Goal: Task Accomplishment & Management: Use online tool/utility

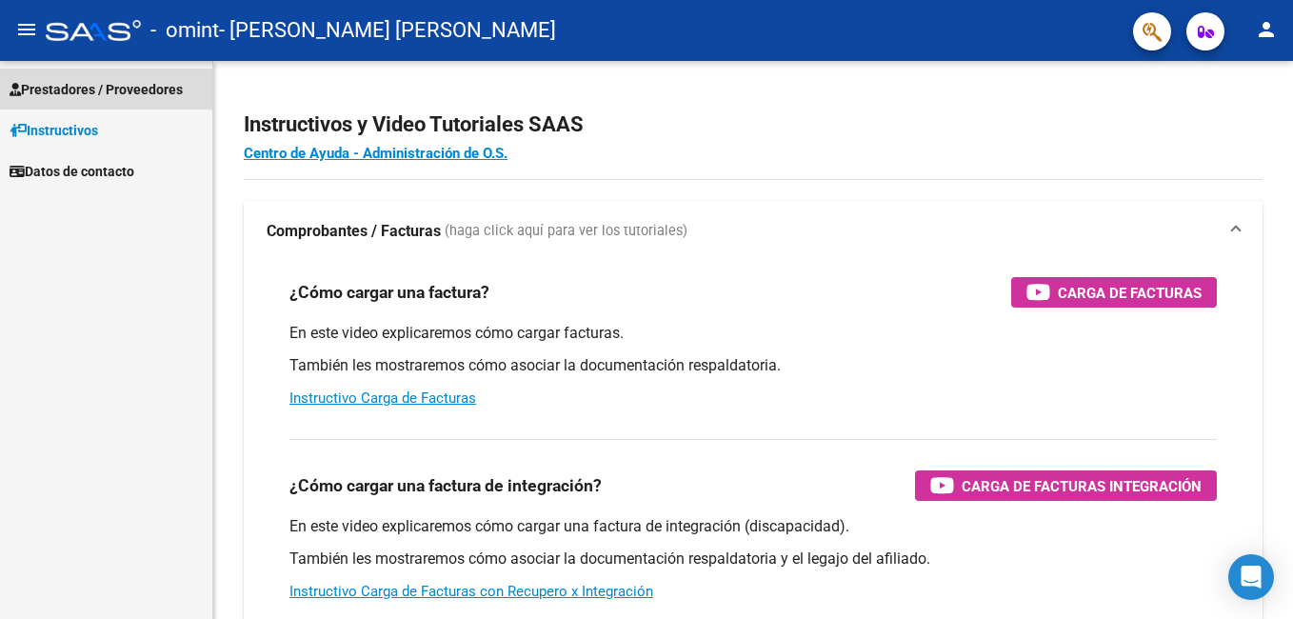
click at [110, 96] on span "Prestadores / Proveedores" at bounding box center [96, 89] width 173 height 21
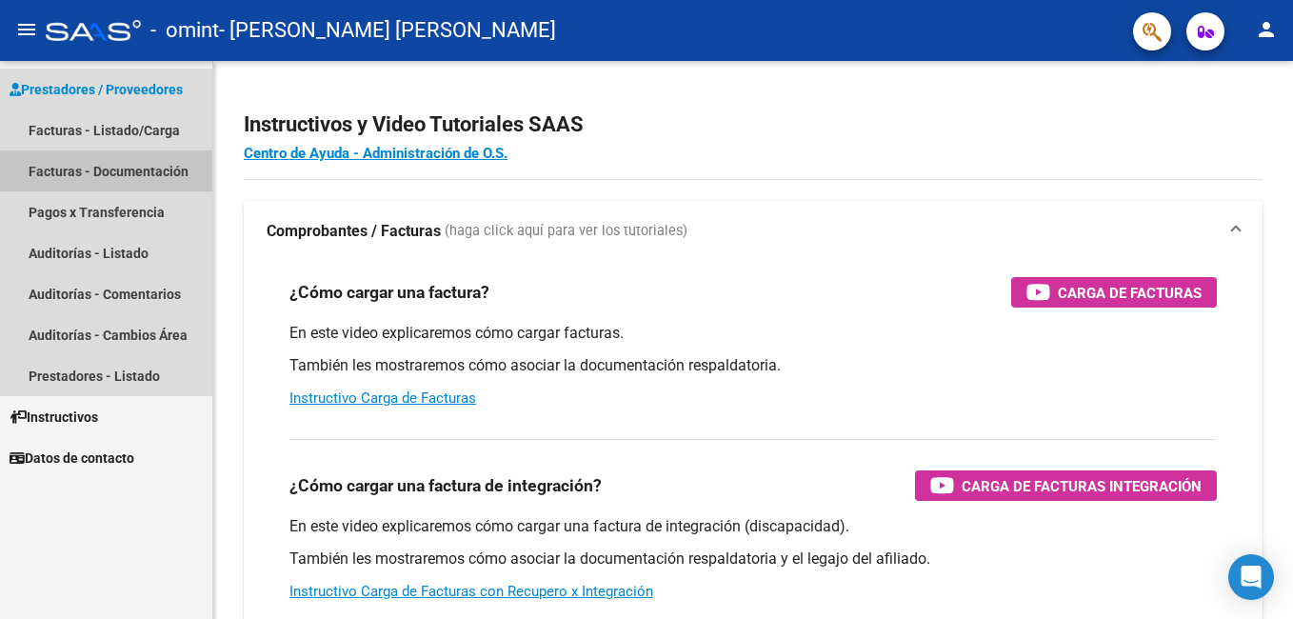
click at [87, 172] on link "Facturas - Documentación" at bounding box center [106, 170] width 212 height 41
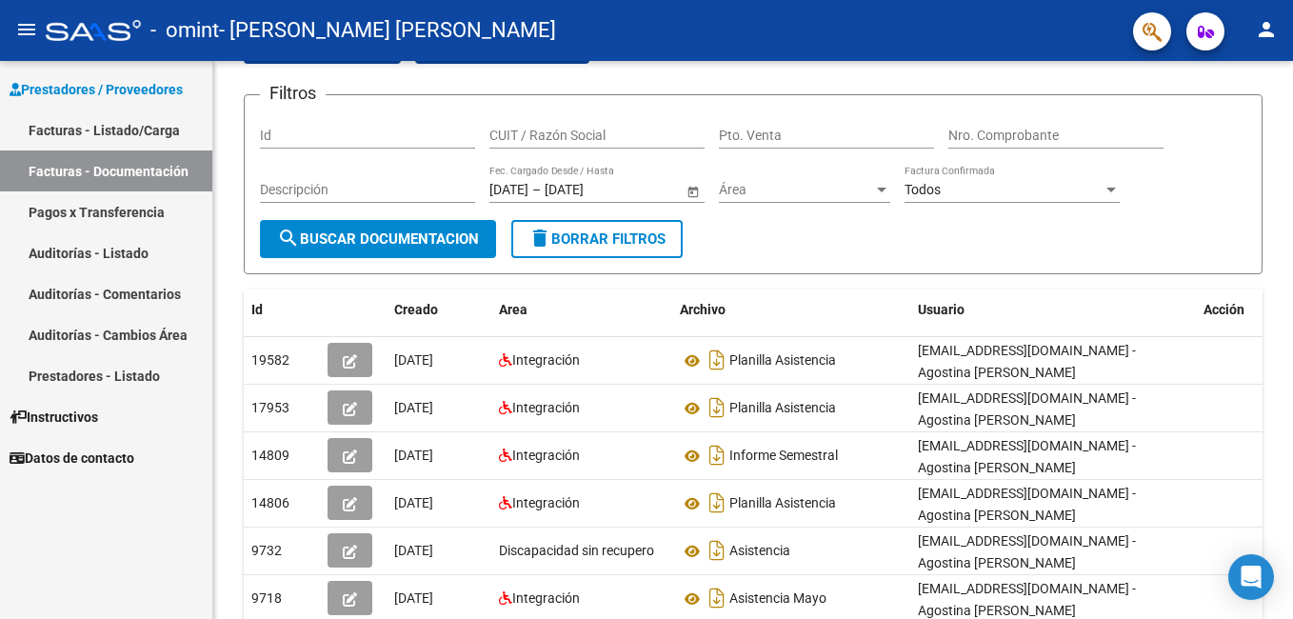
scroll to position [95, 0]
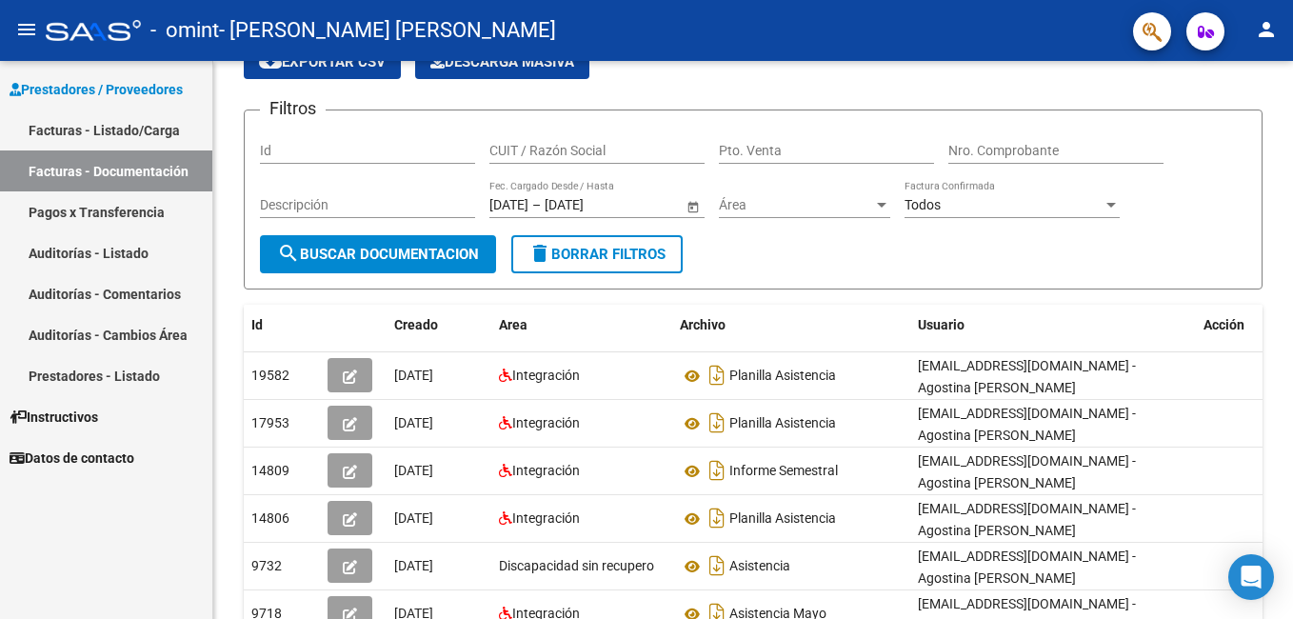
click at [108, 143] on link "Facturas - Listado/Carga" at bounding box center [106, 130] width 212 height 41
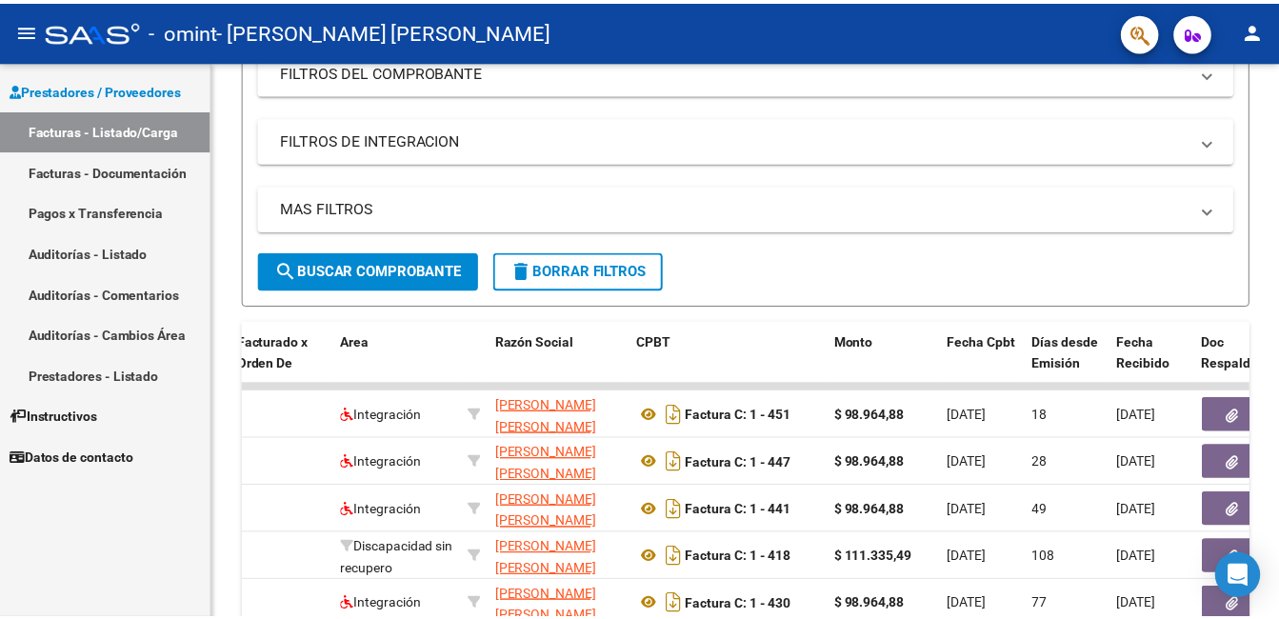
scroll to position [269, 0]
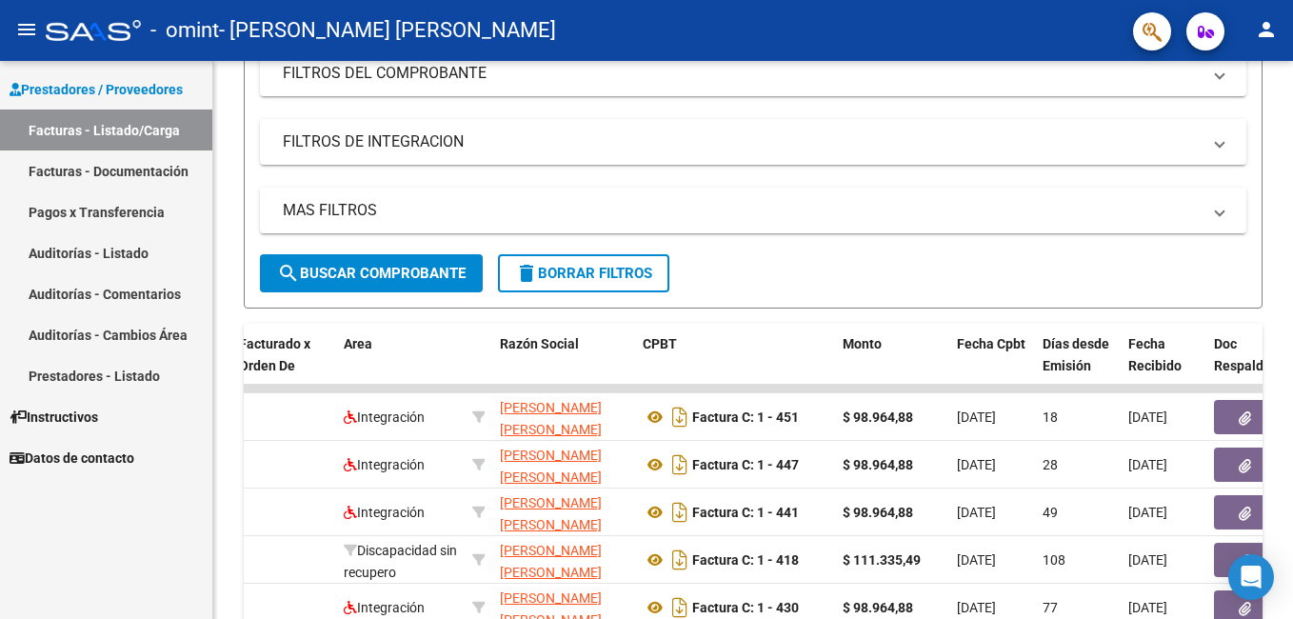
click at [1258, 22] on mat-icon "person" at bounding box center [1266, 29] width 23 height 23
click at [1207, 135] on button "exit_to_app Salir" at bounding box center [1228, 126] width 116 height 46
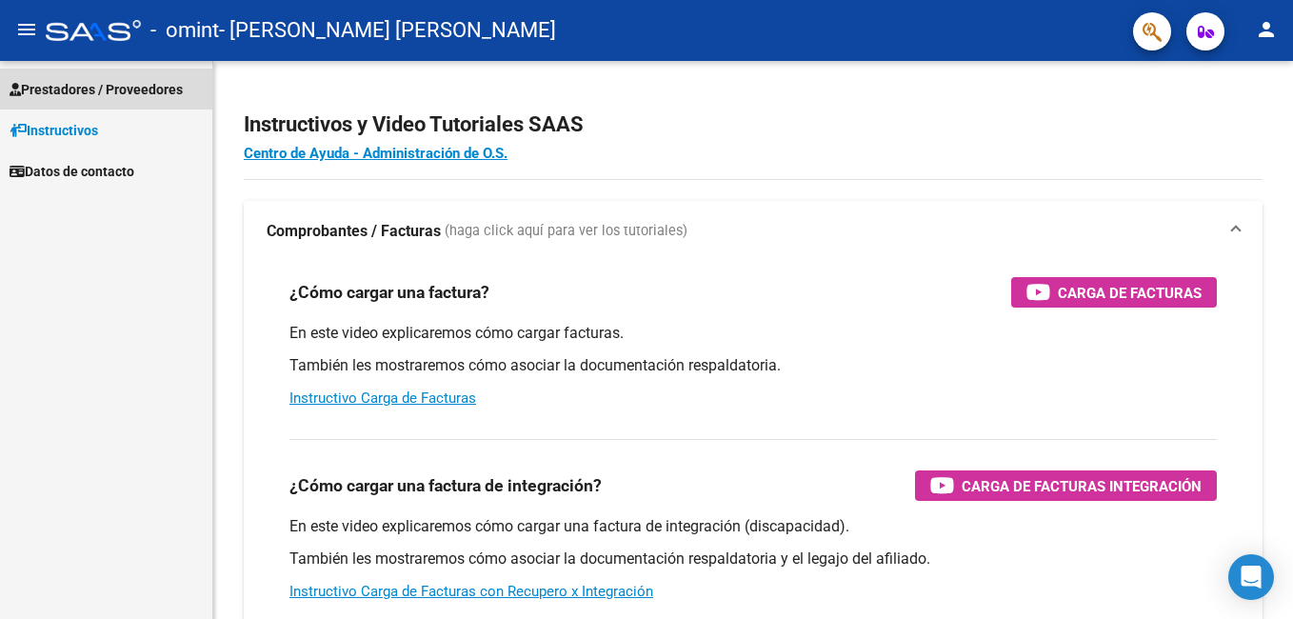
click at [107, 100] on link "Prestadores / Proveedores" at bounding box center [106, 89] width 212 height 41
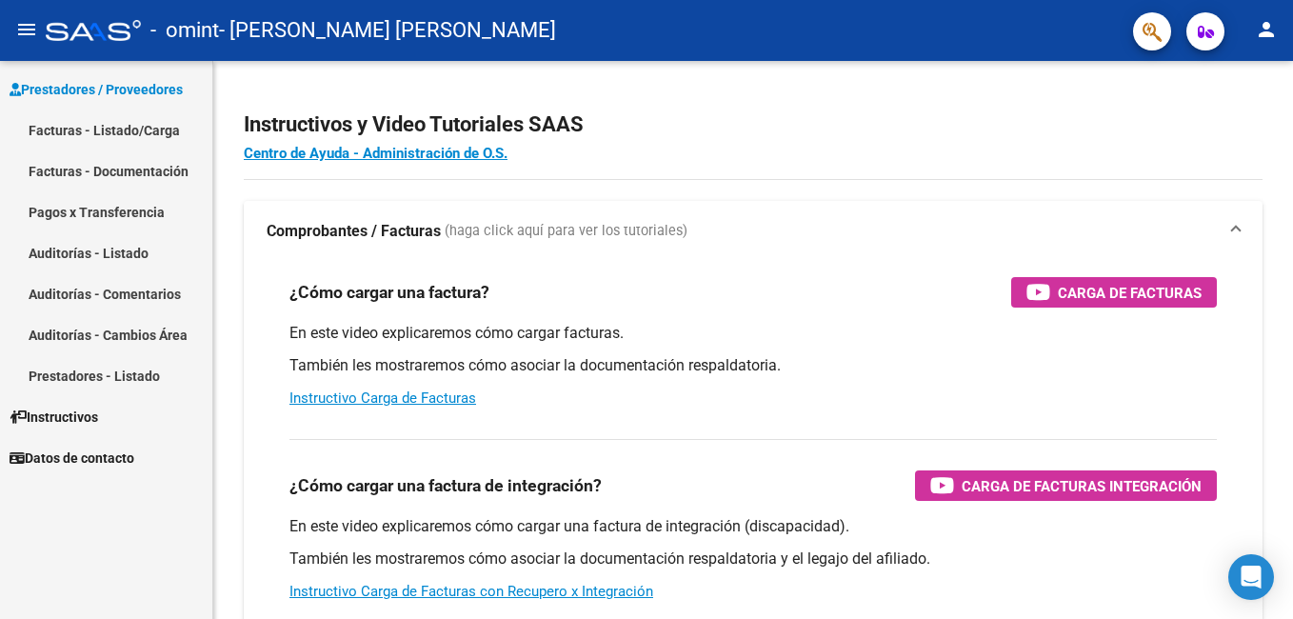
click at [103, 128] on link "Facturas - Listado/Carga" at bounding box center [106, 130] width 212 height 41
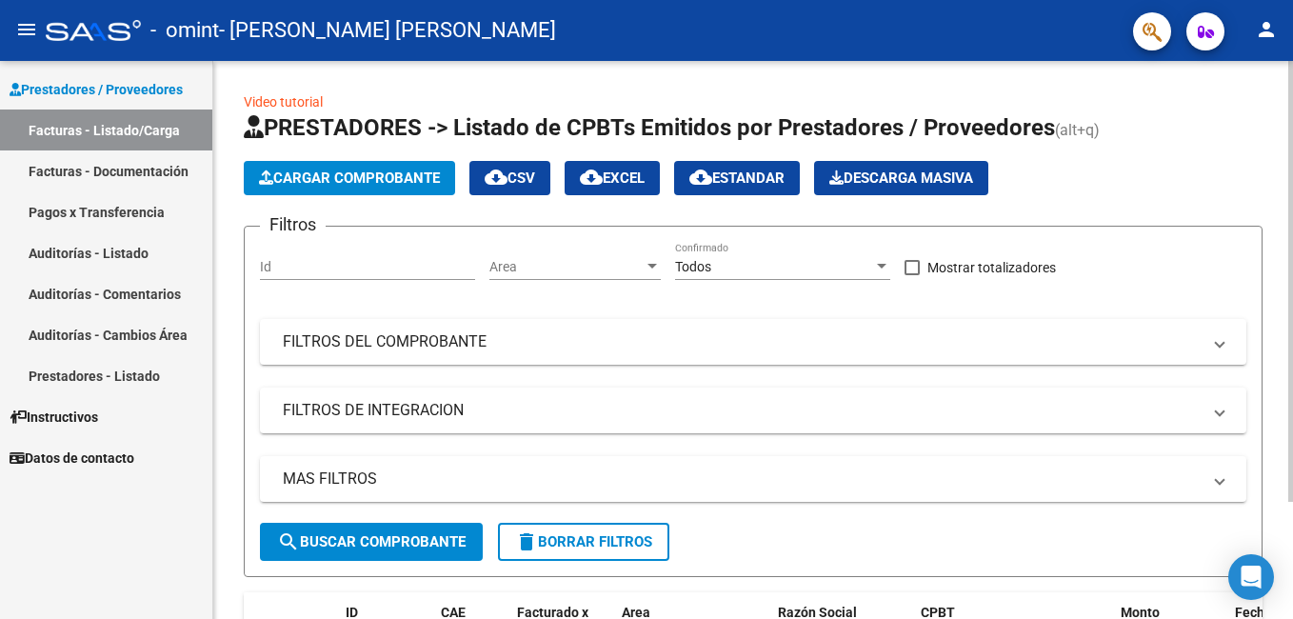
click at [300, 172] on span "Cargar Comprobante" at bounding box center [349, 178] width 181 height 17
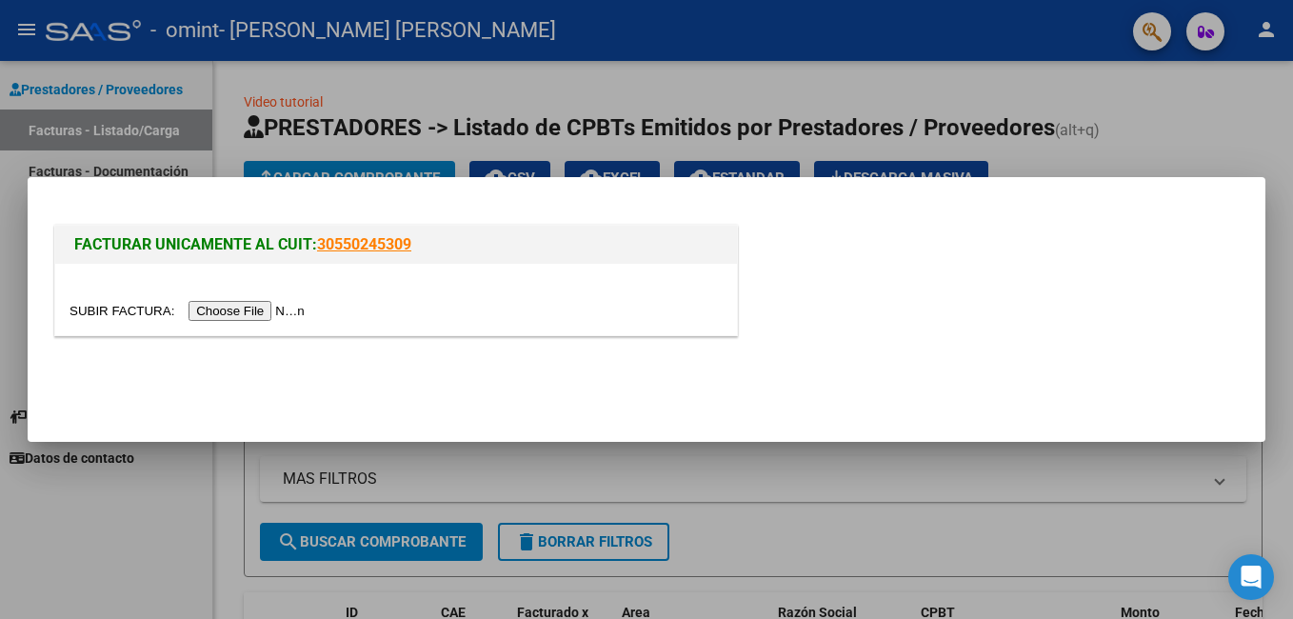
click at [258, 310] on input "file" at bounding box center [190, 311] width 241 height 20
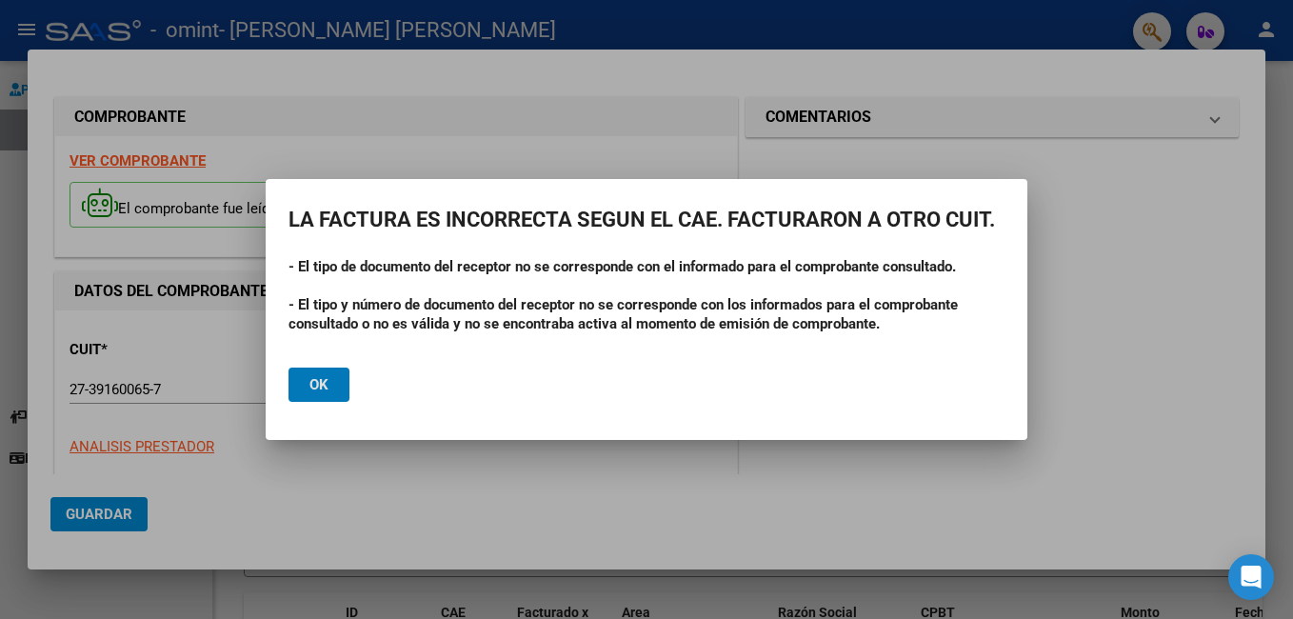
click at [315, 382] on span "Ok" at bounding box center [319, 384] width 19 height 17
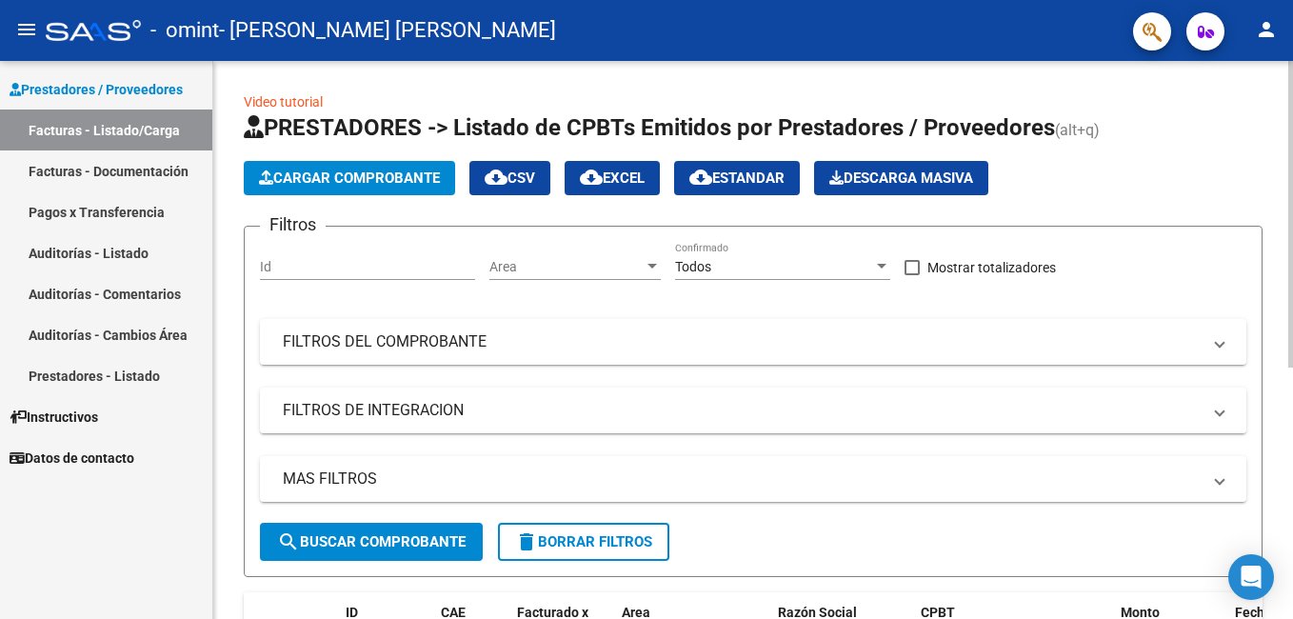
click at [312, 170] on span "Cargar Comprobante" at bounding box center [349, 178] width 181 height 17
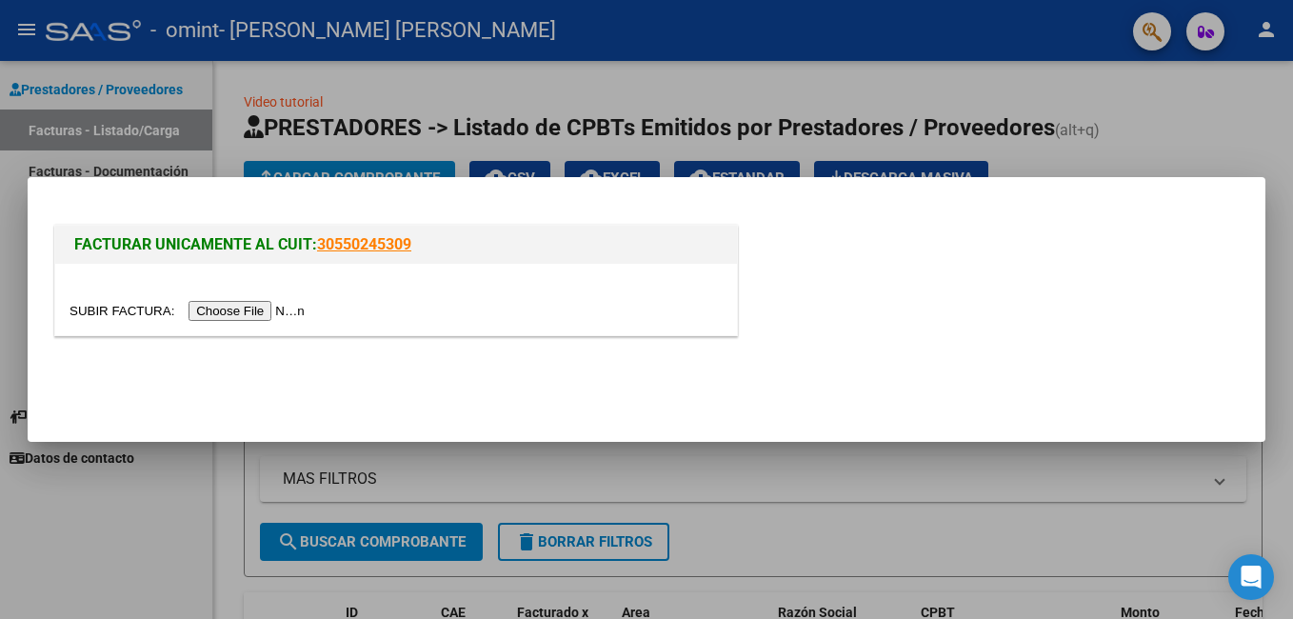
click at [227, 312] on input "file" at bounding box center [190, 311] width 241 height 20
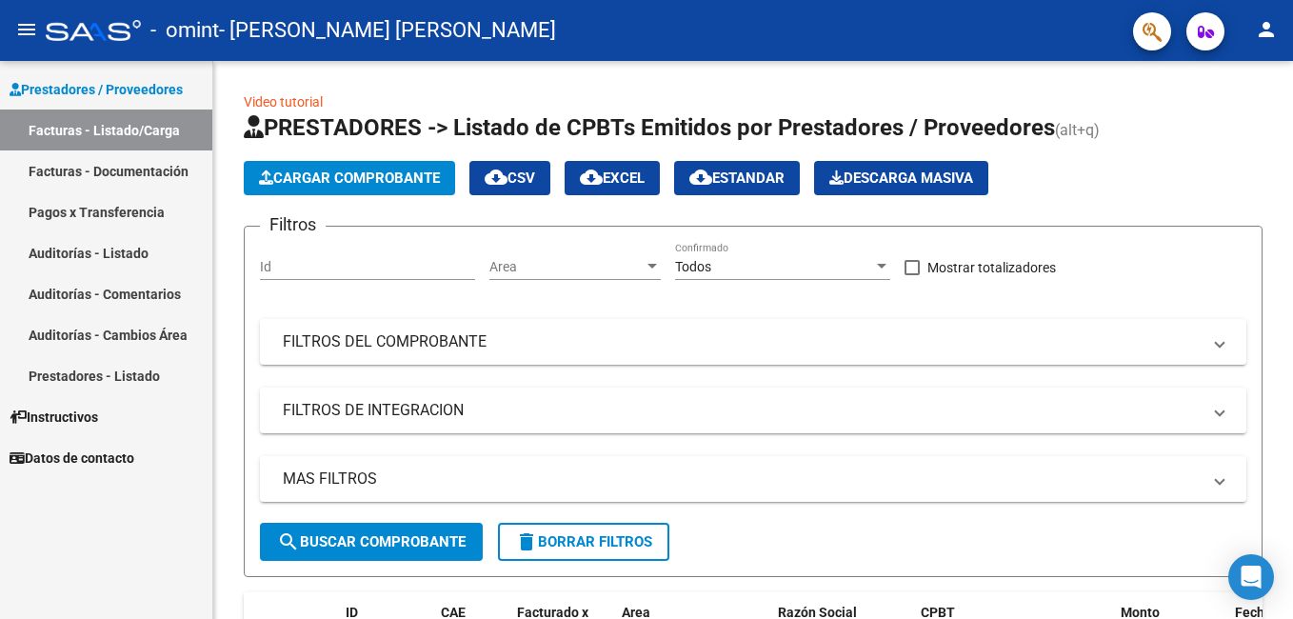
click at [1256, 30] on mat-icon "person" at bounding box center [1266, 29] width 23 height 23
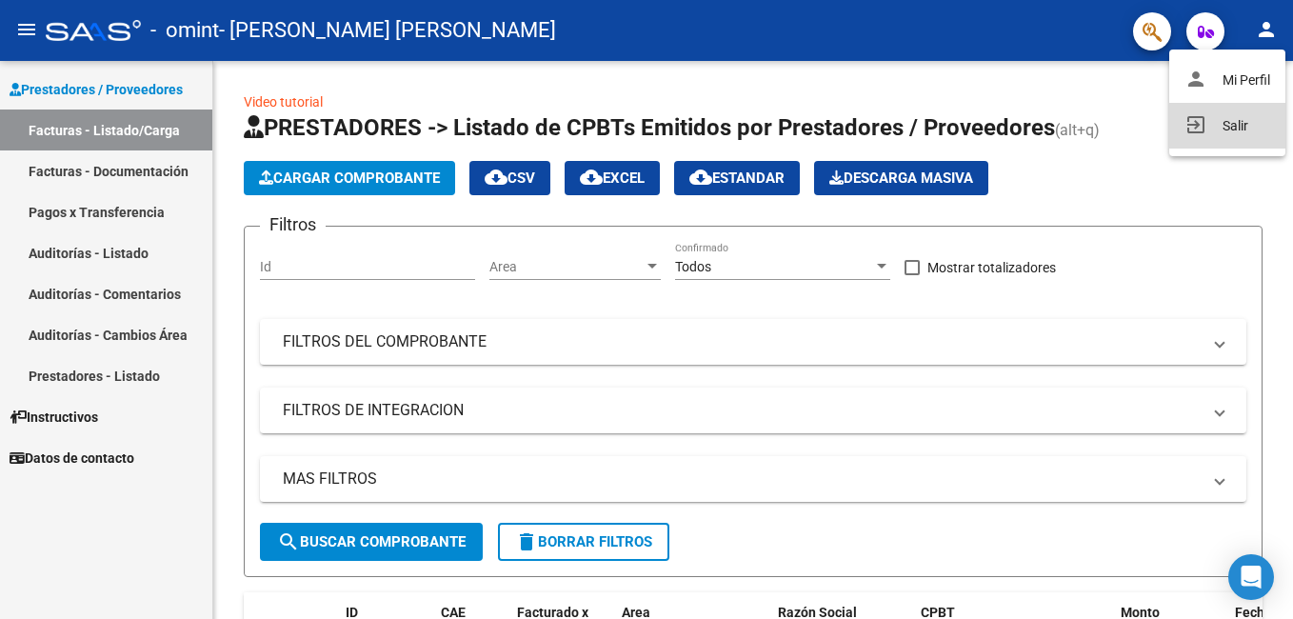
click at [1215, 117] on button "exit_to_app Salir" at bounding box center [1228, 126] width 116 height 46
